Goal: Information Seeking & Learning: Learn about a topic

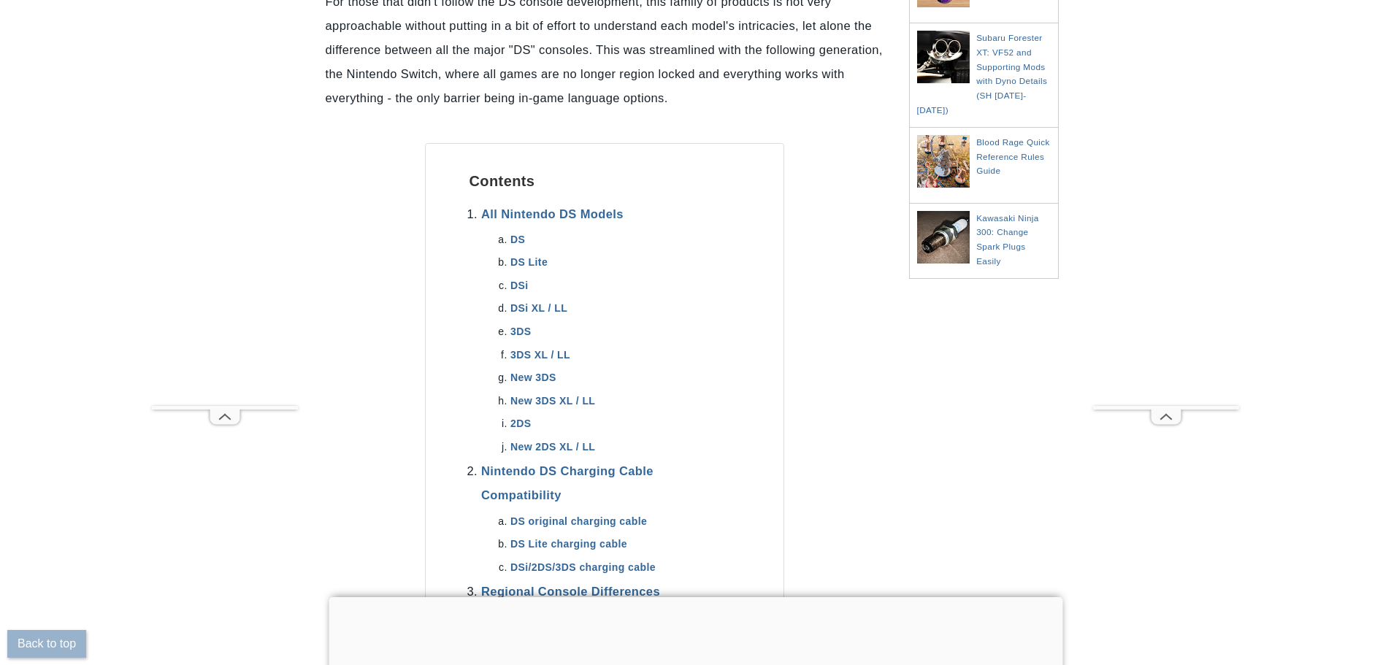
scroll to position [511, 0]
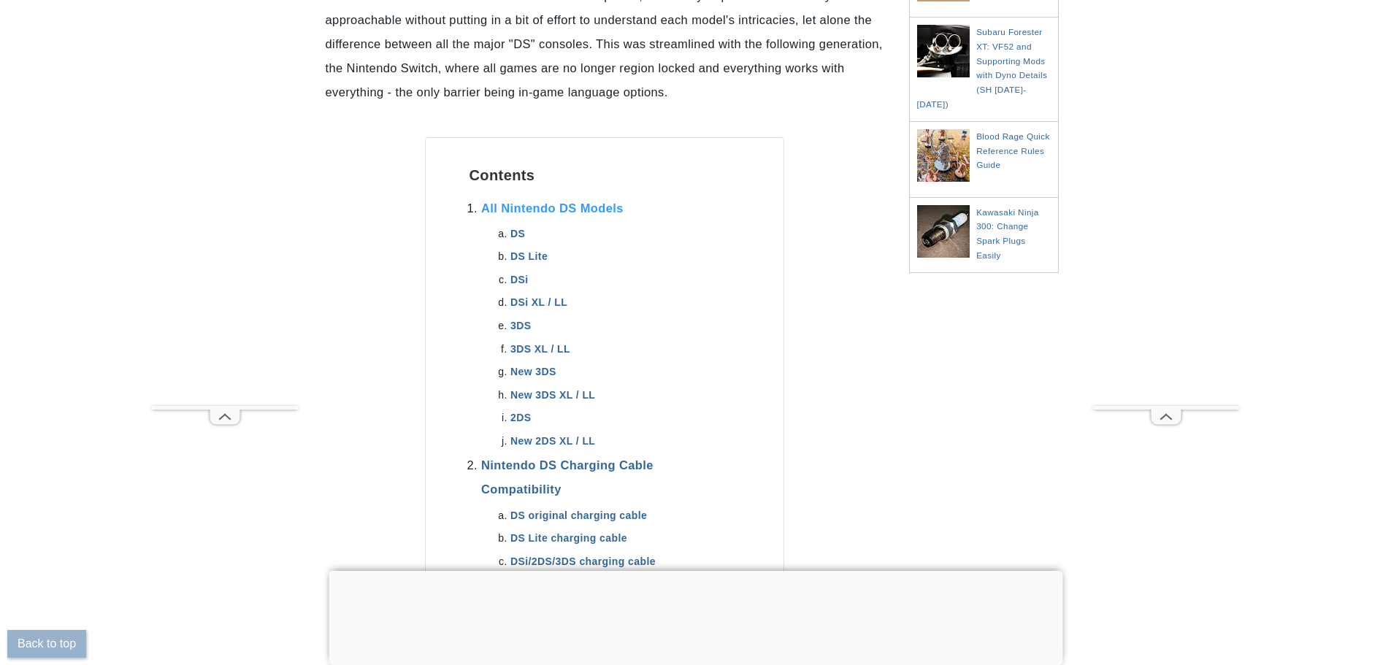
click at [591, 209] on link "All Nintendo DS Models" at bounding box center [552, 208] width 142 height 13
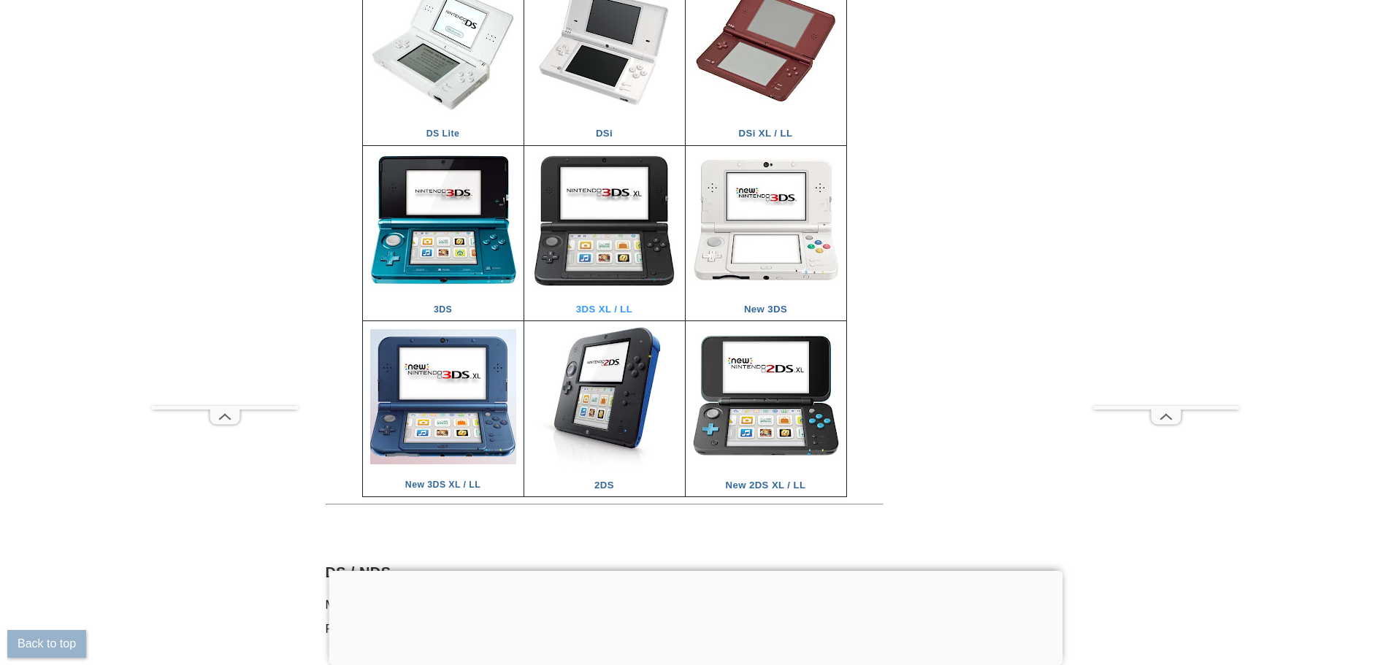
scroll to position [2185, 0]
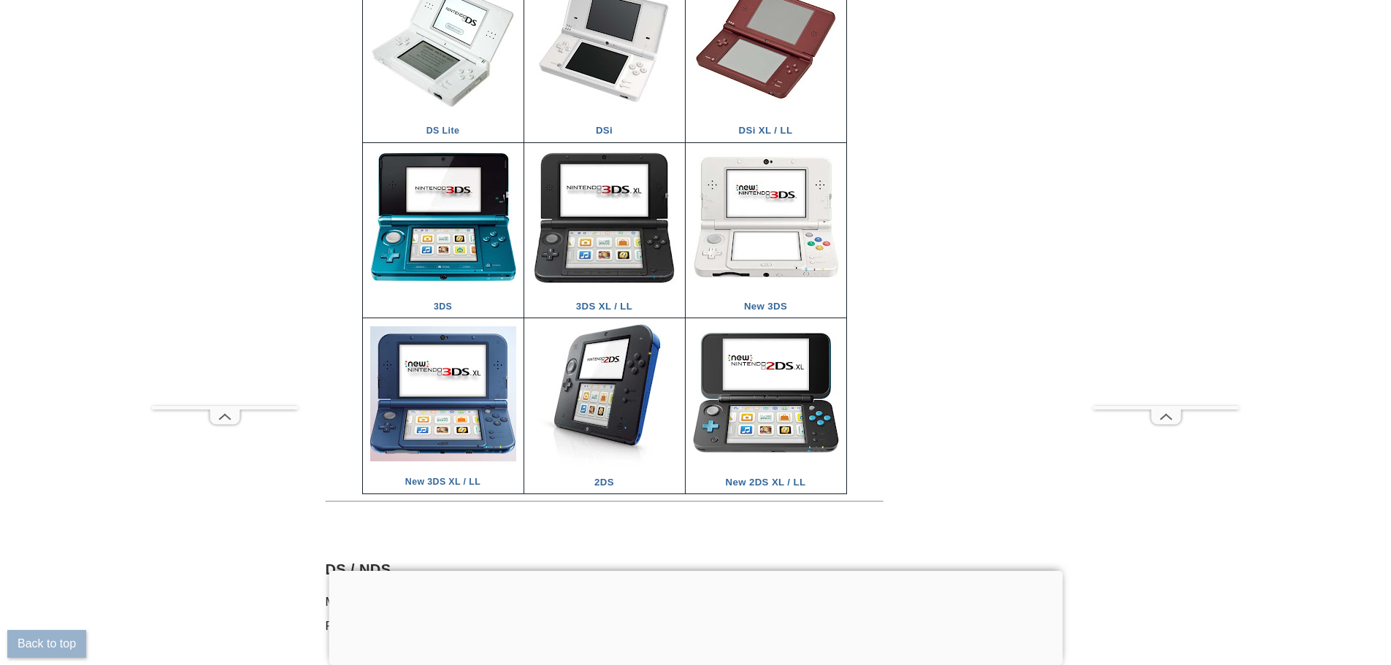
click at [696, 571] on div at bounding box center [696, 571] width 734 height 0
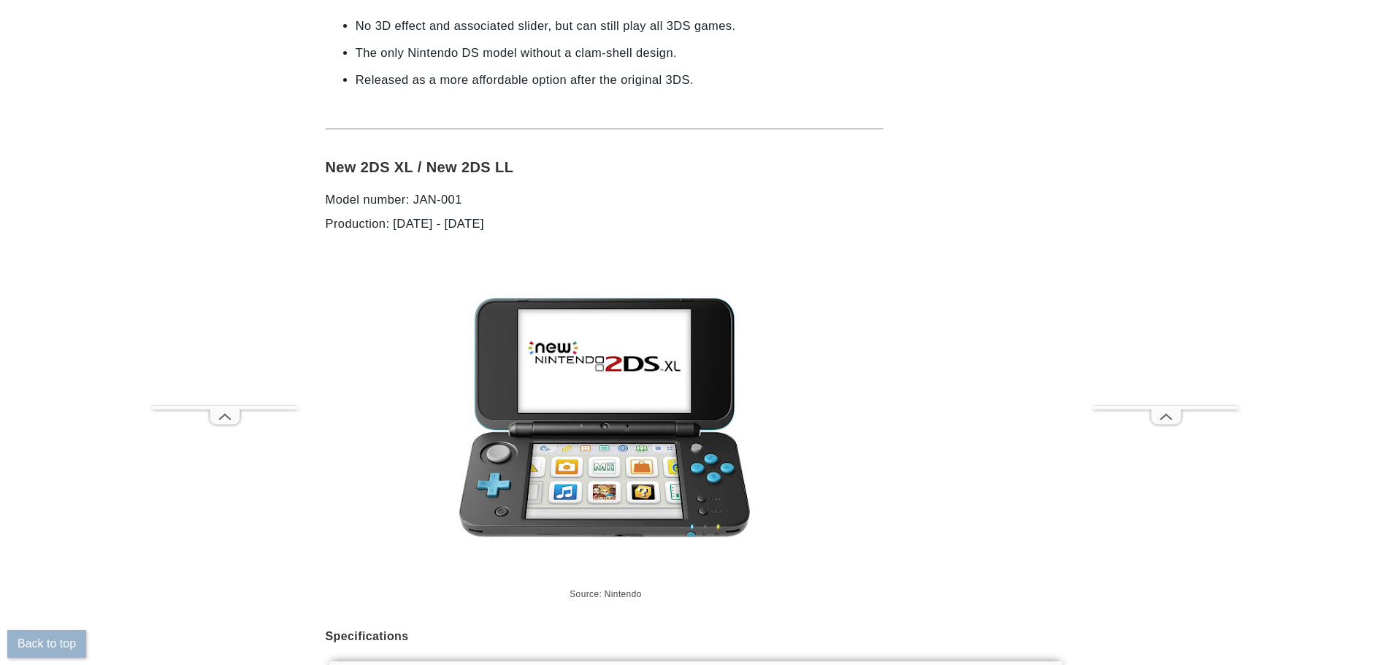
scroll to position [10194, 0]
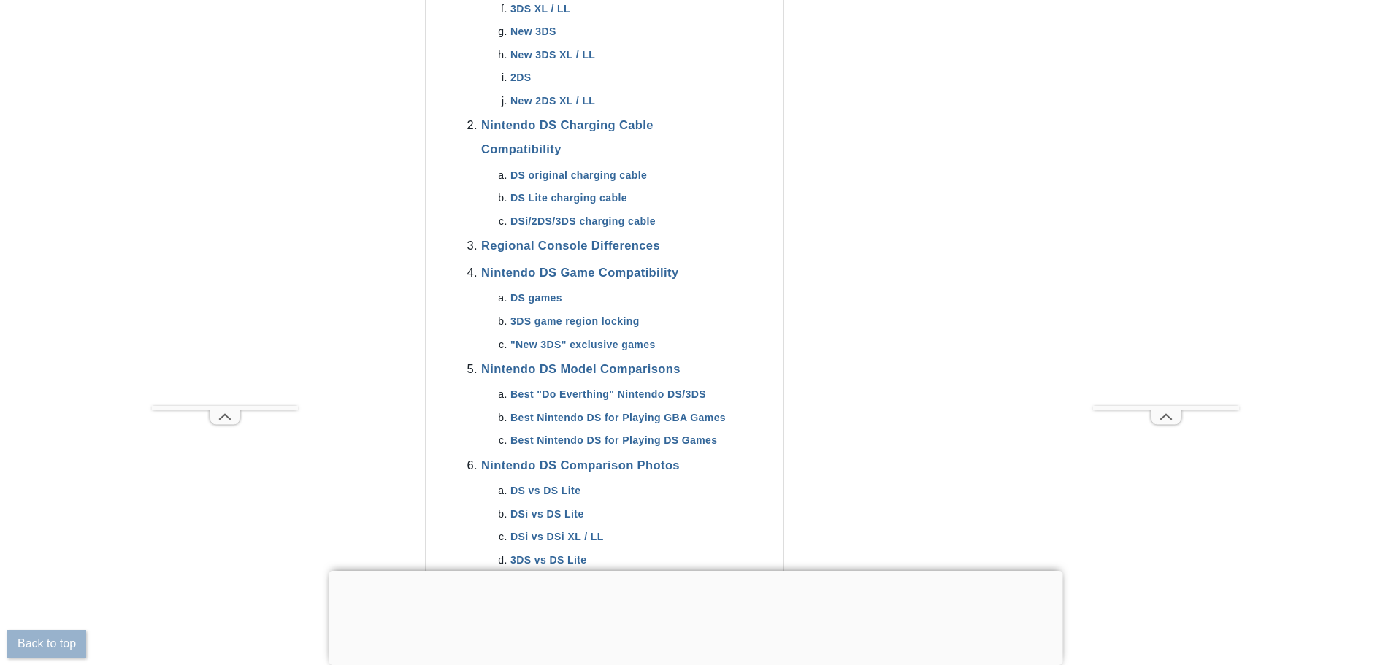
scroll to position [852, 0]
click at [590, 276] on link "Nintendo DS Game Compatibility" at bounding box center [580, 271] width 198 height 13
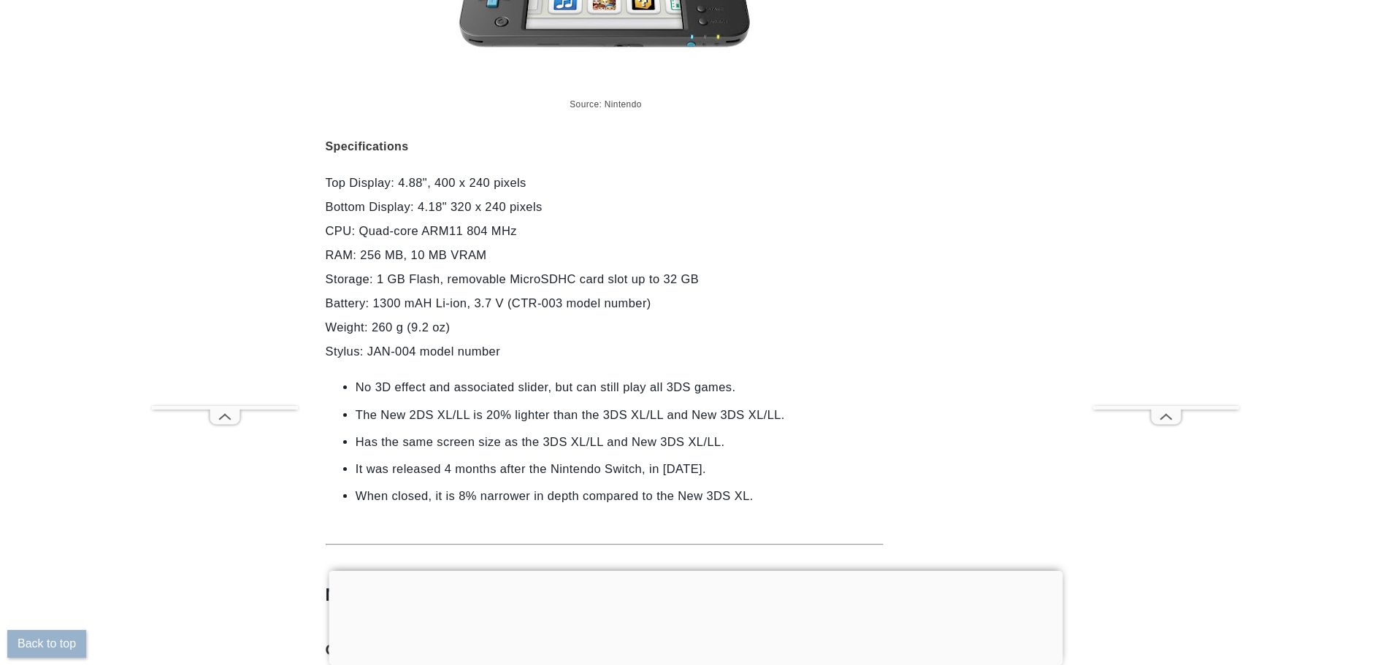
scroll to position [12760, 0]
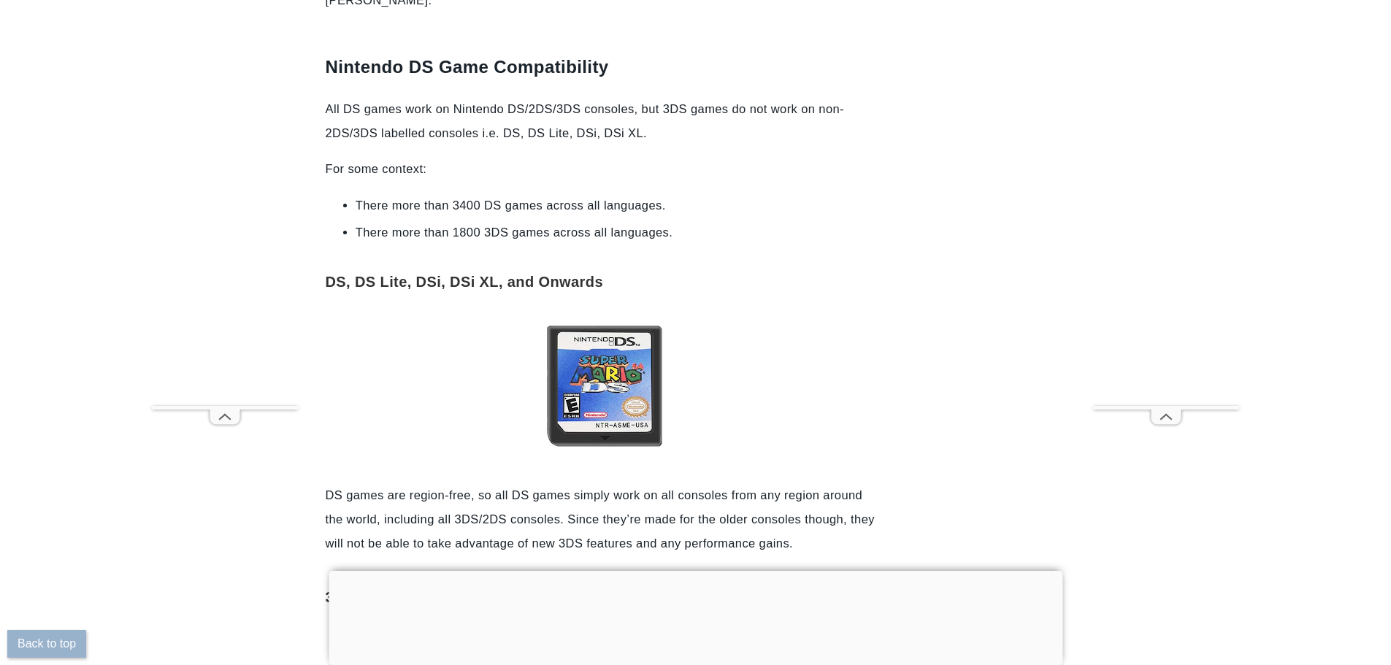
click at [687, 571] on div at bounding box center [696, 571] width 734 height 0
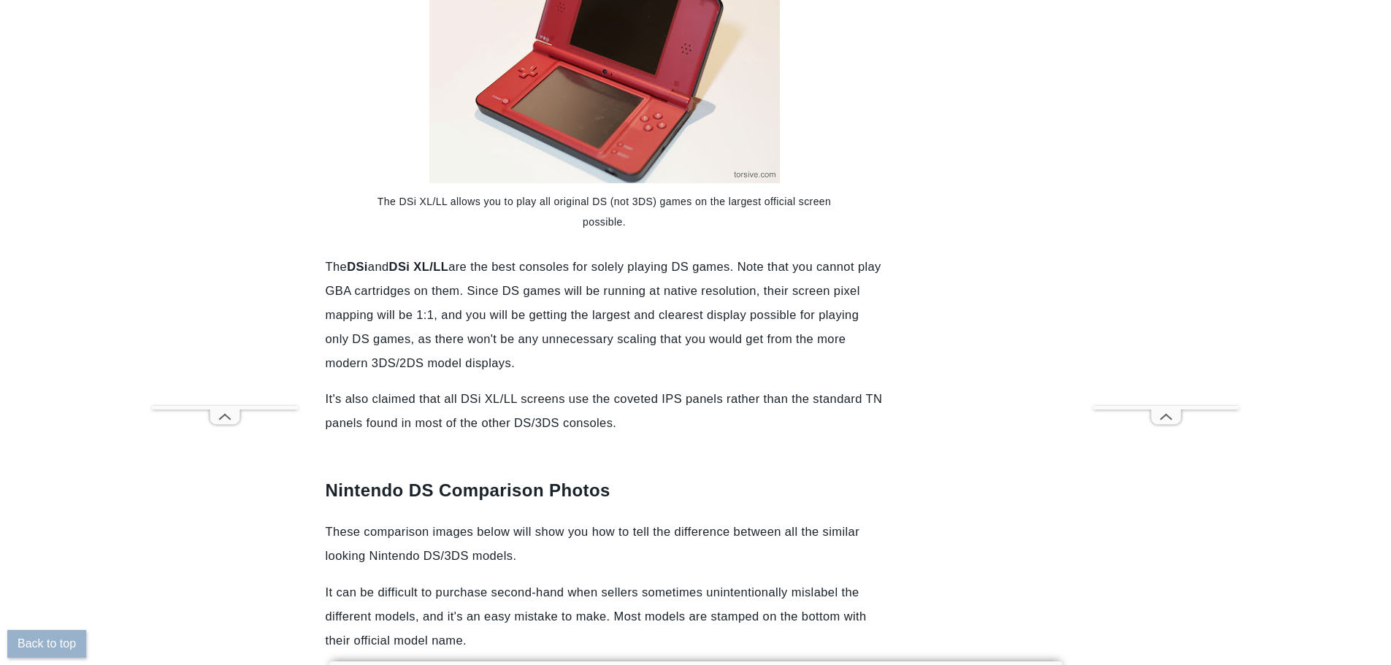
scroll to position [16339, 0]
